Goal: Task Accomplishment & Management: Manage account settings

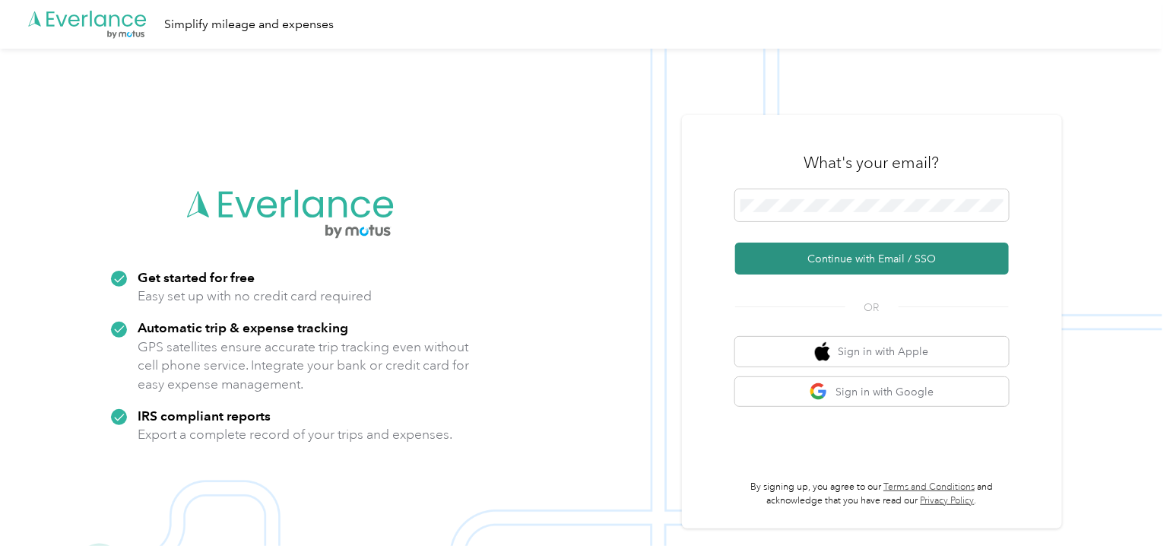
click at [820, 260] on button "Continue with Email / SSO" at bounding box center [872, 259] width 274 height 32
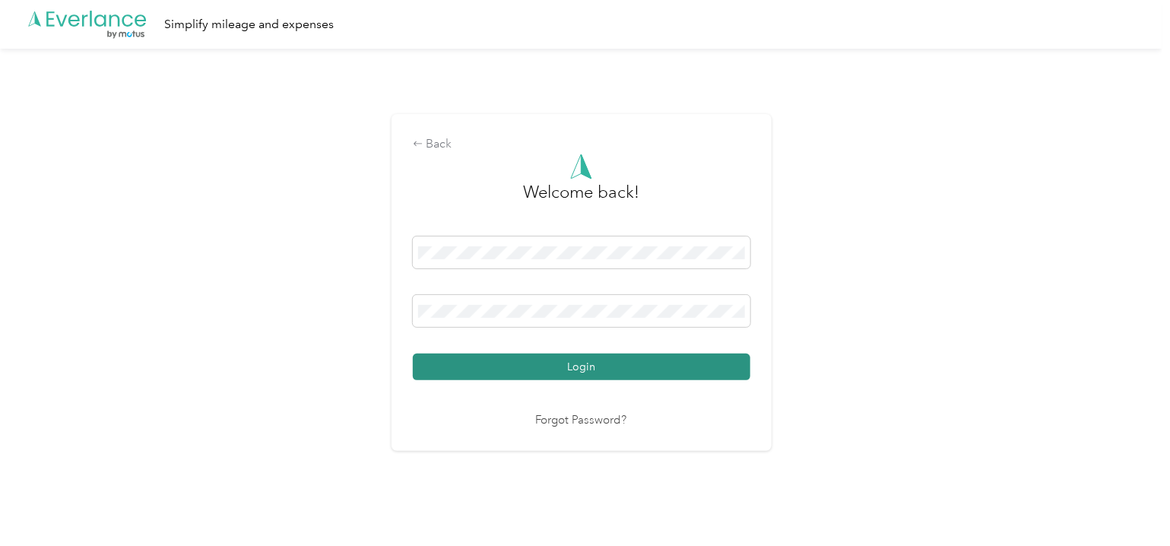
click at [493, 373] on button "Login" at bounding box center [582, 367] width 338 height 27
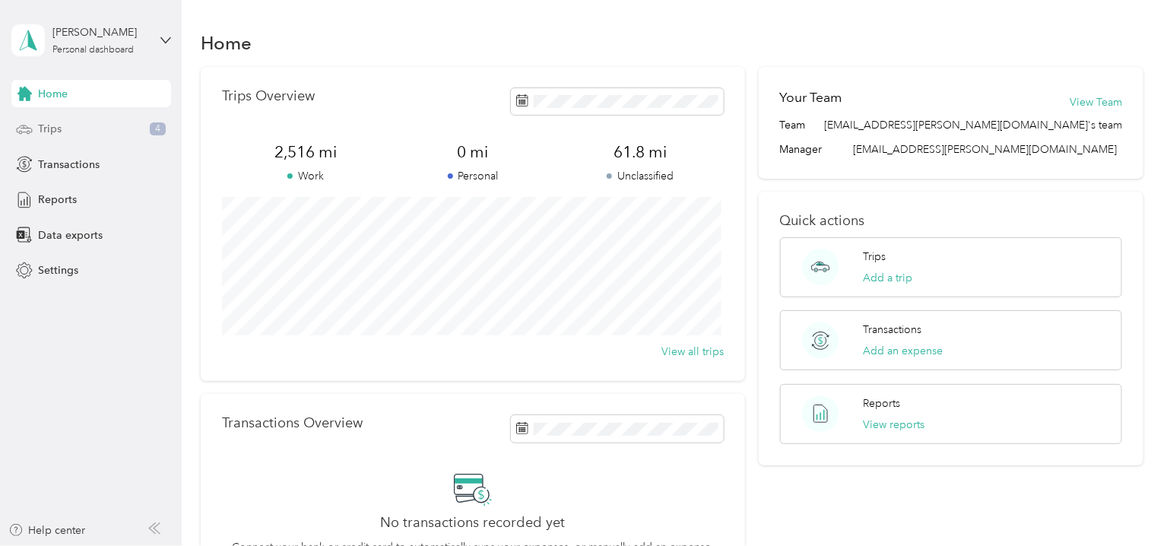
click at [44, 130] on span "Trips" at bounding box center [50, 129] width 24 height 16
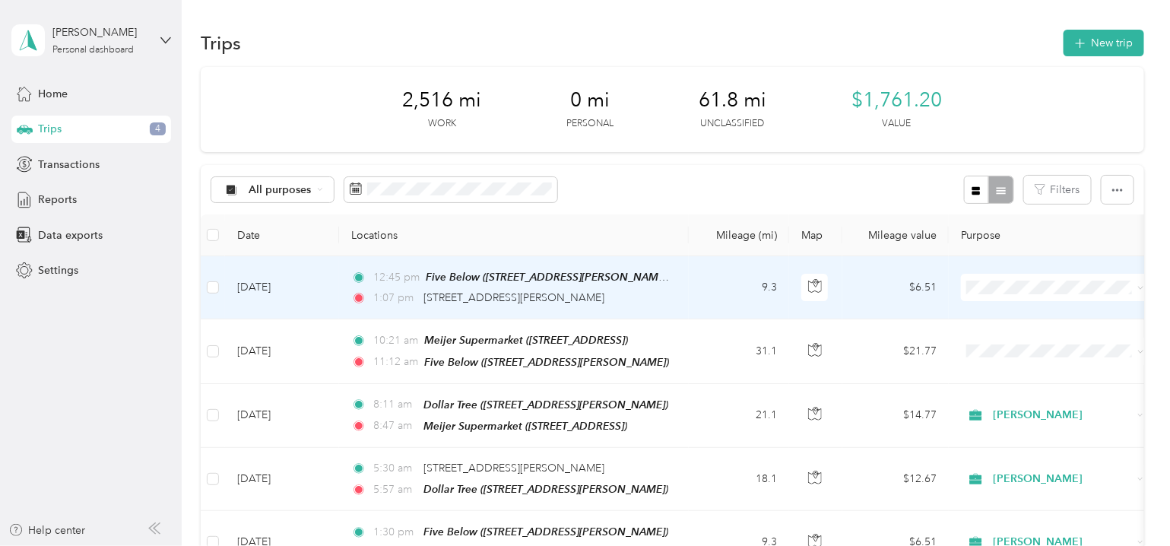
click at [358, 278] on icon at bounding box center [359, 278] width 8 height 8
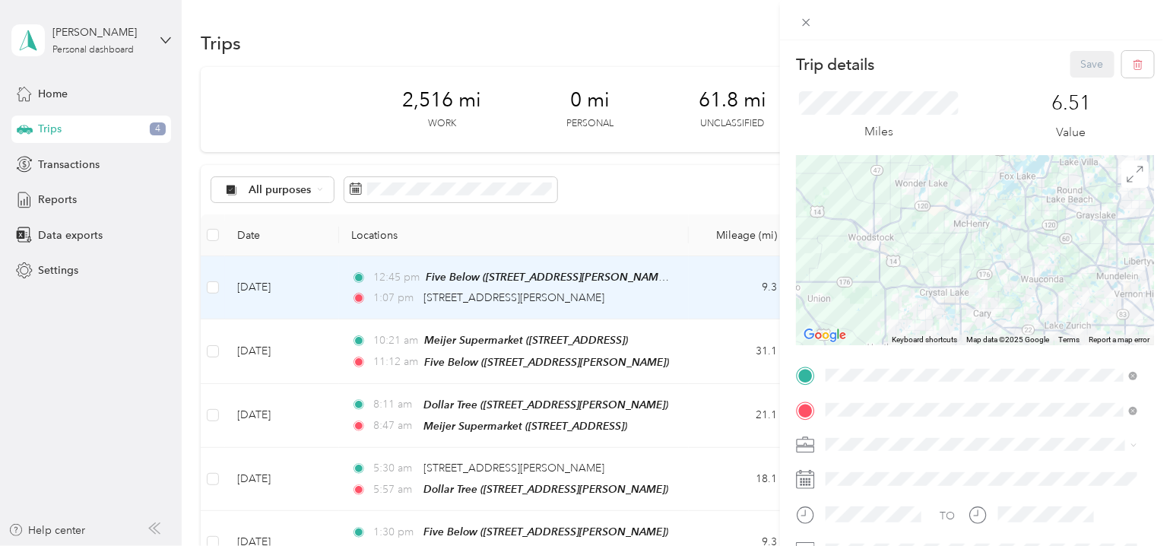
click at [357, 338] on div "Trip details Save This trip cannot be edited because it is either under review,…" at bounding box center [585, 273] width 1170 height 546
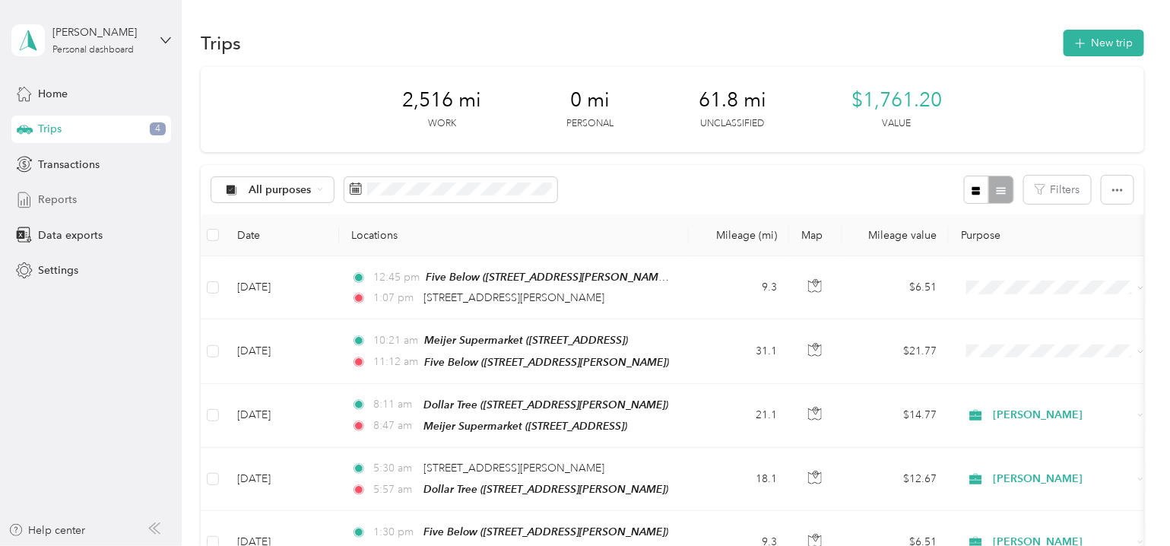
click at [53, 198] on span "Reports" at bounding box center [57, 200] width 39 height 16
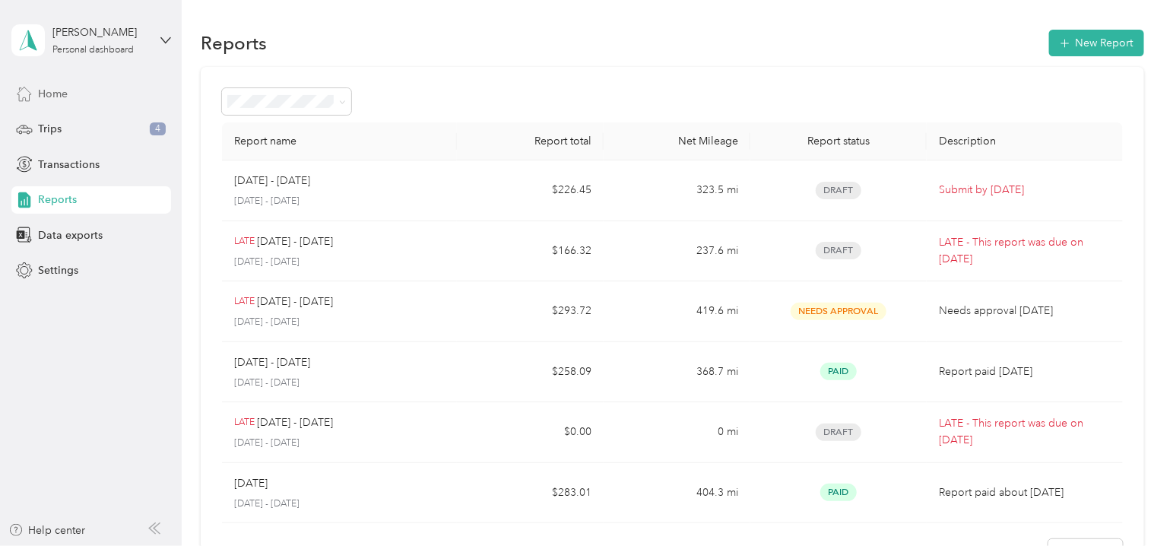
click at [54, 94] on span "Home" at bounding box center [53, 94] width 30 height 16
